Goal: Transaction & Acquisition: Purchase product/service

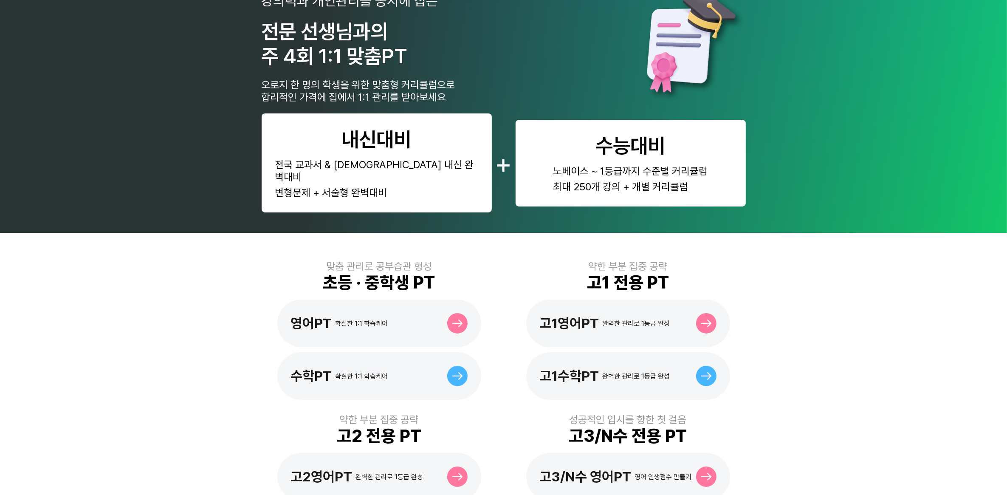
scroll to position [53, 0]
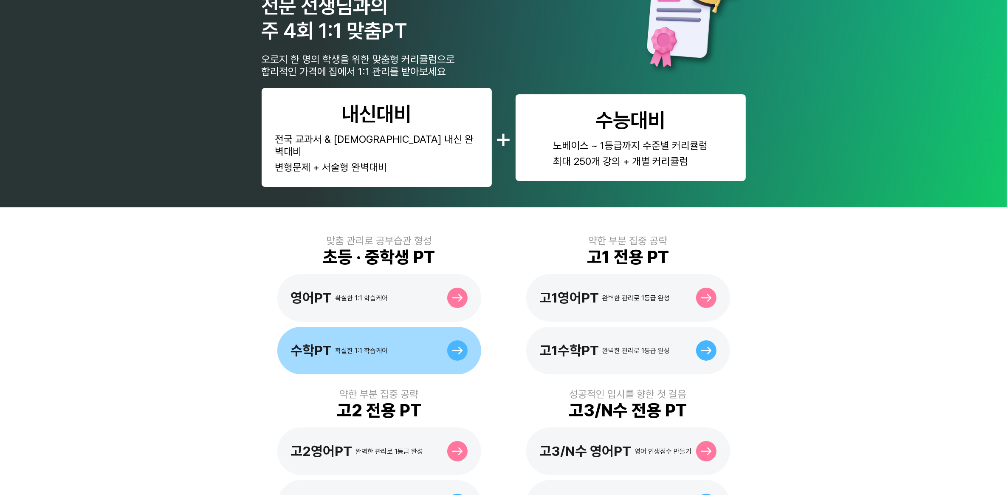
click at [358, 342] on div "수학PT 확실한 1:1 학습케어" at bounding box center [339, 350] width 97 height 16
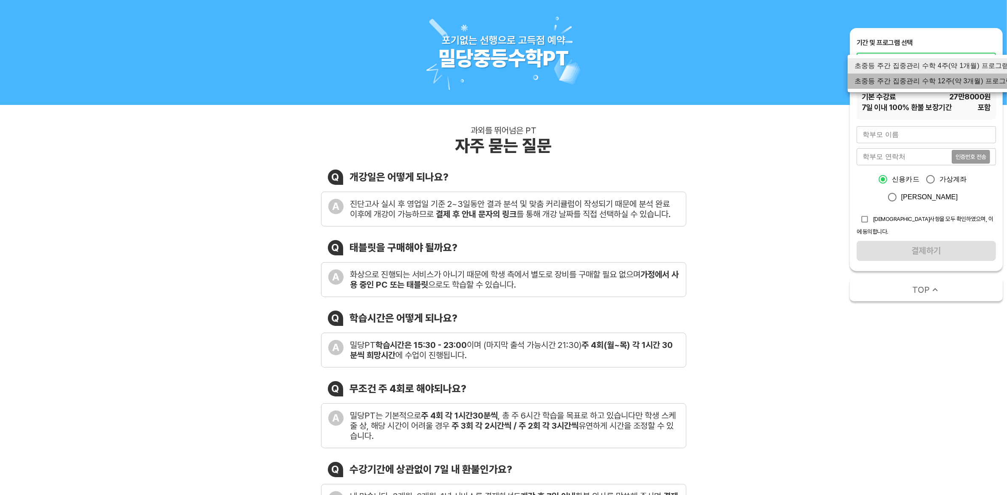
click at [943, 79] on li "초중등 주간 집중관리 수학 12주(약 3개월) 프로그램" at bounding box center [934, 80] width 172 height 15
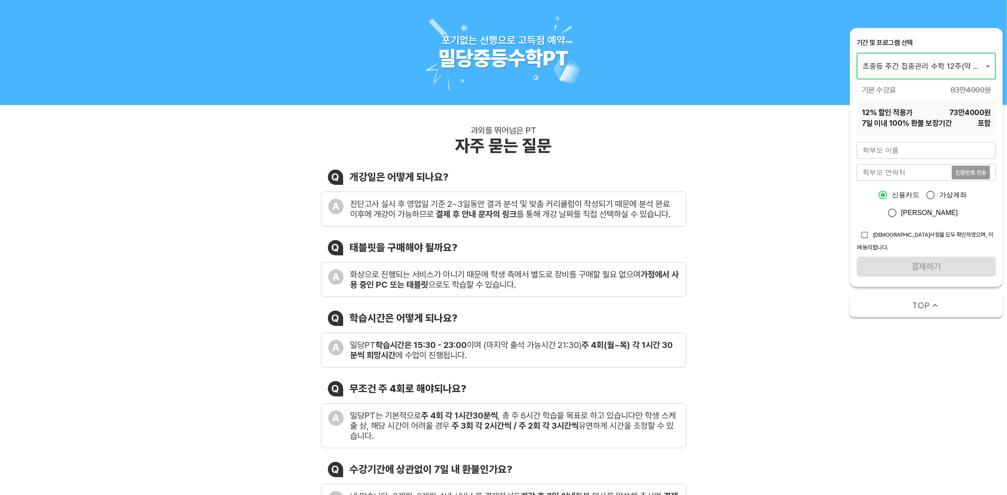
click at [966, 66] on li "초중등 주간 집중관리 수학 12주(약 3개월) 프로그램" at bounding box center [934, 65] width 172 height 15
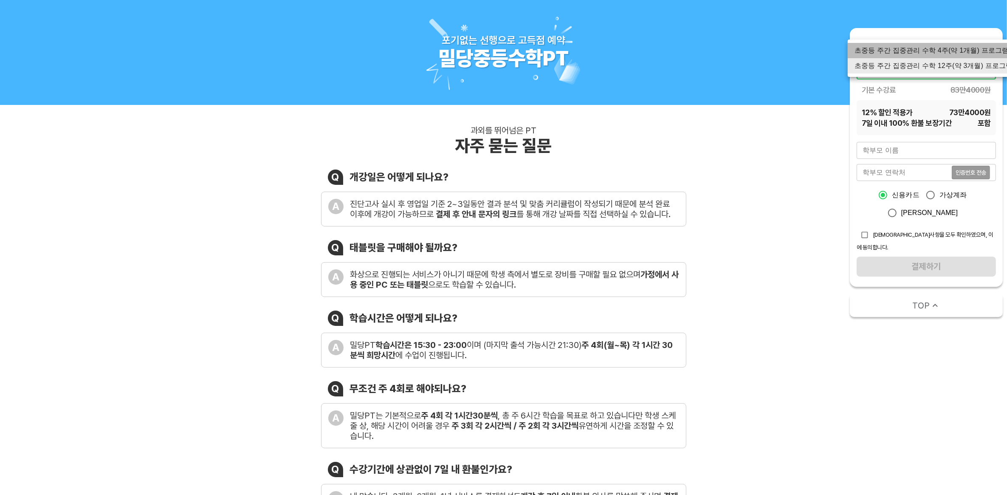
click at [953, 51] on li "초중등 주간 집중관리 수학 4주(약 1개월) 프로그램" at bounding box center [934, 50] width 172 height 15
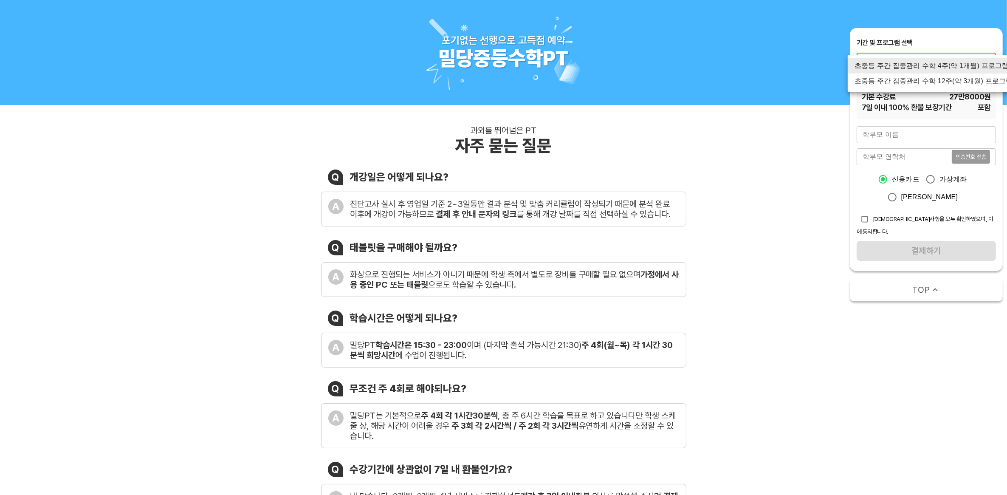
click at [960, 68] on li "초중등 주간 집중관리 수학 4주(약 1개월) 프로그램" at bounding box center [934, 65] width 172 height 15
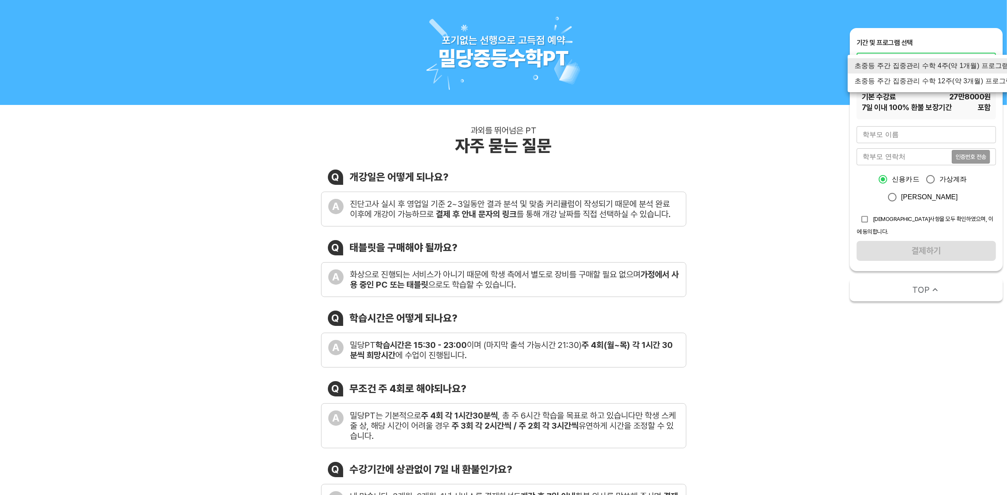
click at [978, 64] on li "초중등 주간 집중관리 수학 4주(약 1개월) 프로그램" at bounding box center [934, 65] width 172 height 15
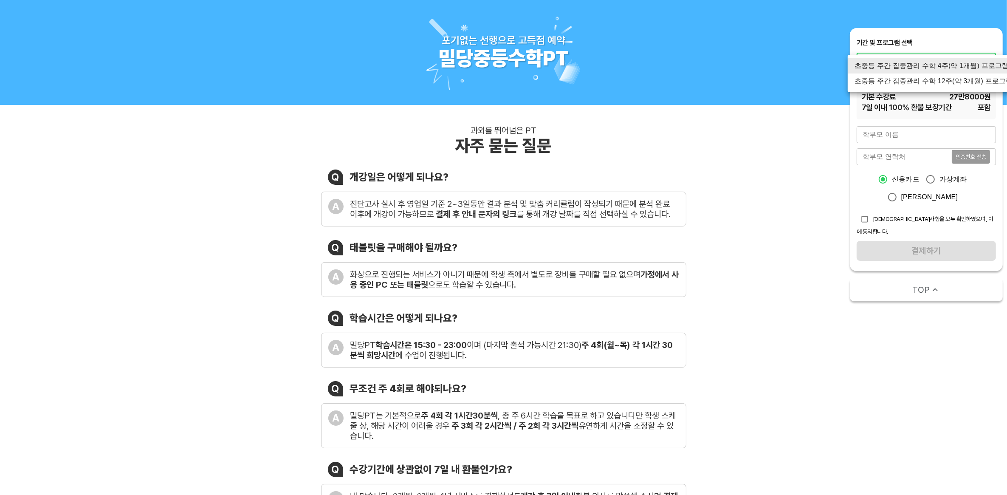
click at [973, 82] on li "초중등 주간 집중관리 수학 12주(약 3개월) 프로그램" at bounding box center [934, 80] width 172 height 15
type input "1767"
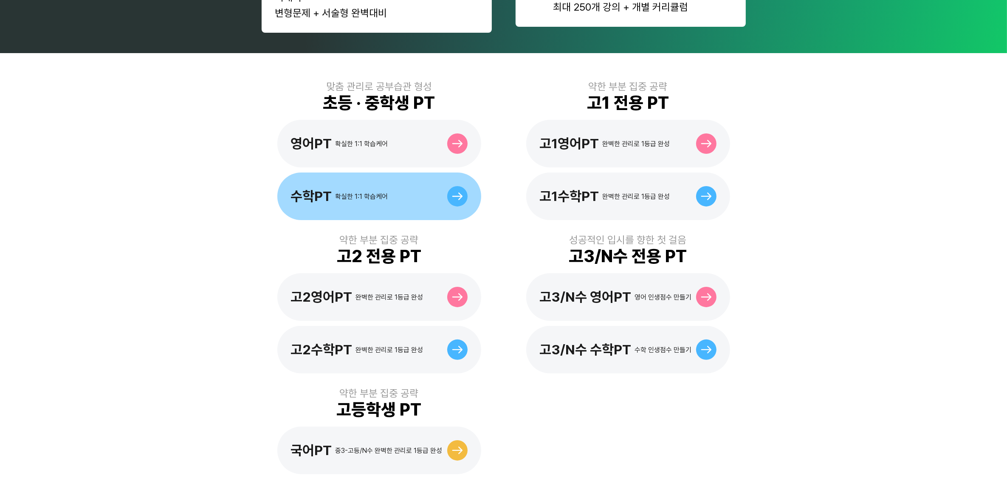
scroll to position [212, 0]
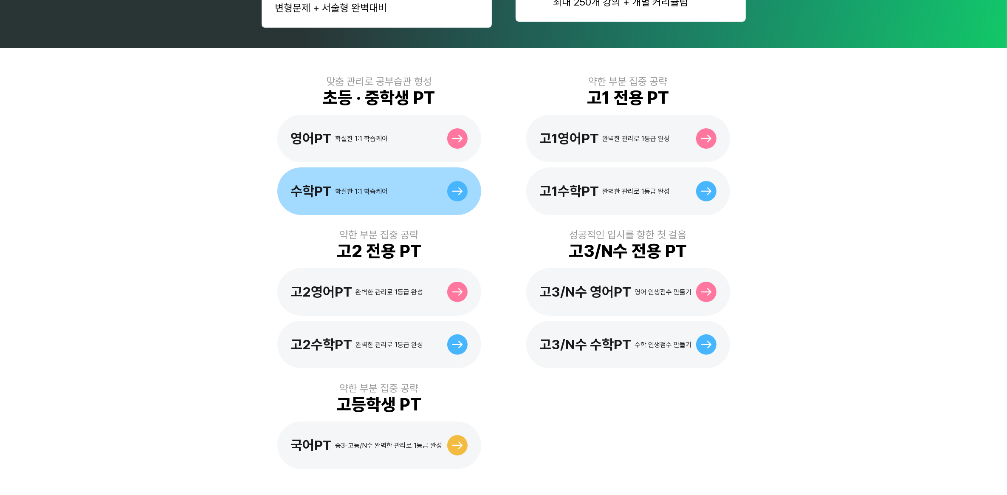
click at [353, 187] on div "확실한 1:1 학습케어" at bounding box center [362, 191] width 53 height 8
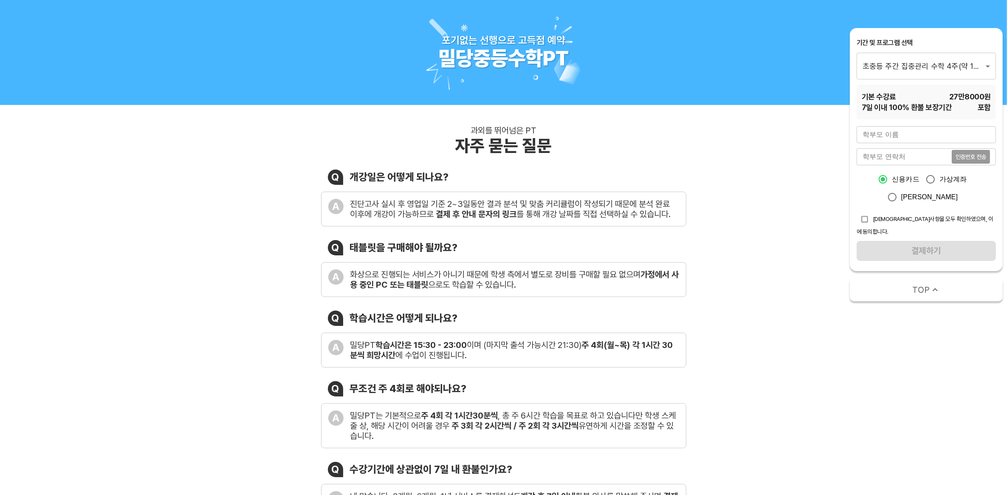
click at [989, 39] on div "기간 및 프로그램 선택" at bounding box center [926, 42] width 139 height 9
click at [974, 52] on div "기간 및 프로그램 선택 초중등 주간 집중관리 수학 4주(약 1개월) 프로그램 1759 ​" at bounding box center [926, 58] width 139 height 41
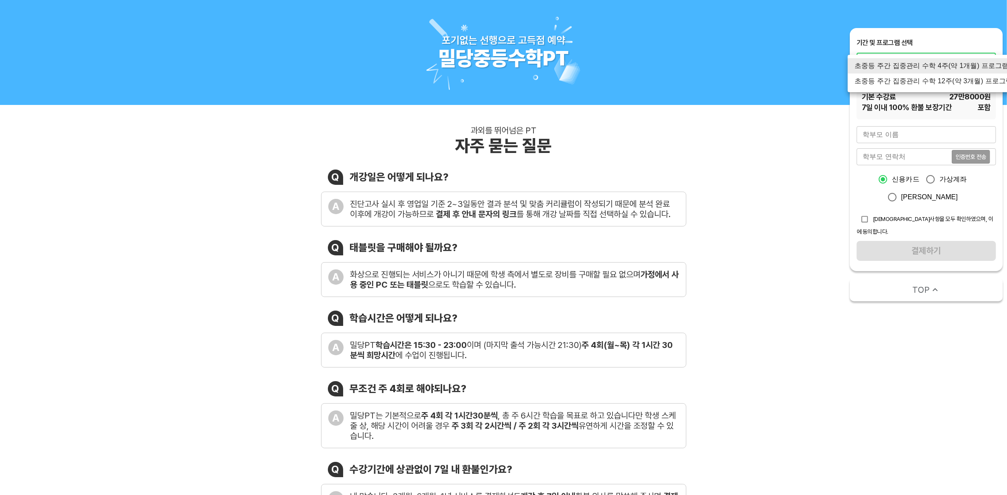
click at [966, 86] on li "초중등 주간 집중관리 수학 12주(약 3개월) 프로그램" at bounding box center [934, 80] width 172 height 15
type input "1767"
